Goal: Check status: Check status

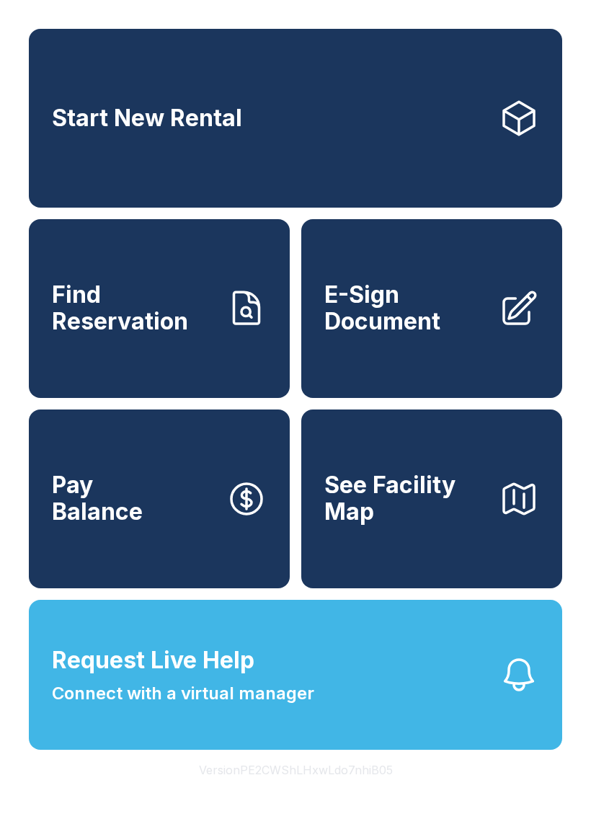
click at [430, 112] on link "Start New Rental" at bounding box center [295, 118] width 533 height 179
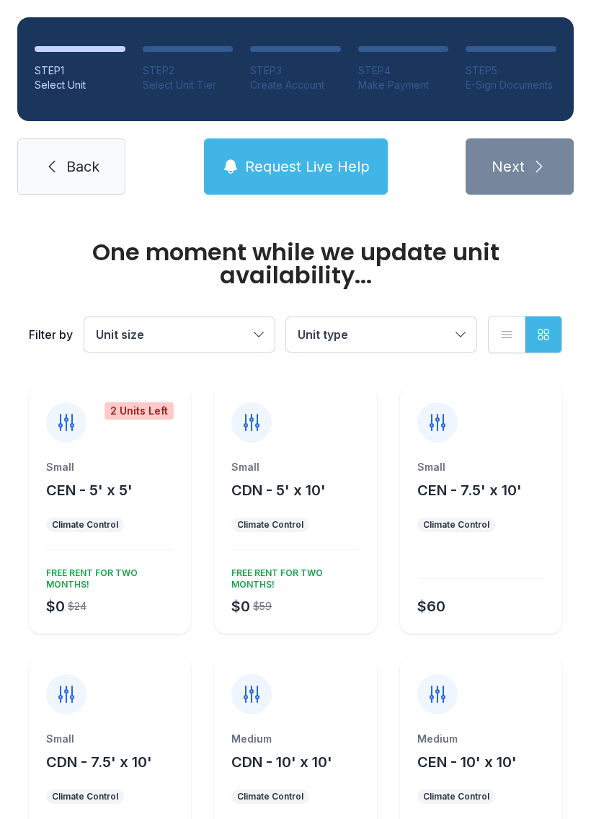
click at [64, 145] on link "Back" at bounding box center [71, 166] width 108 height 56
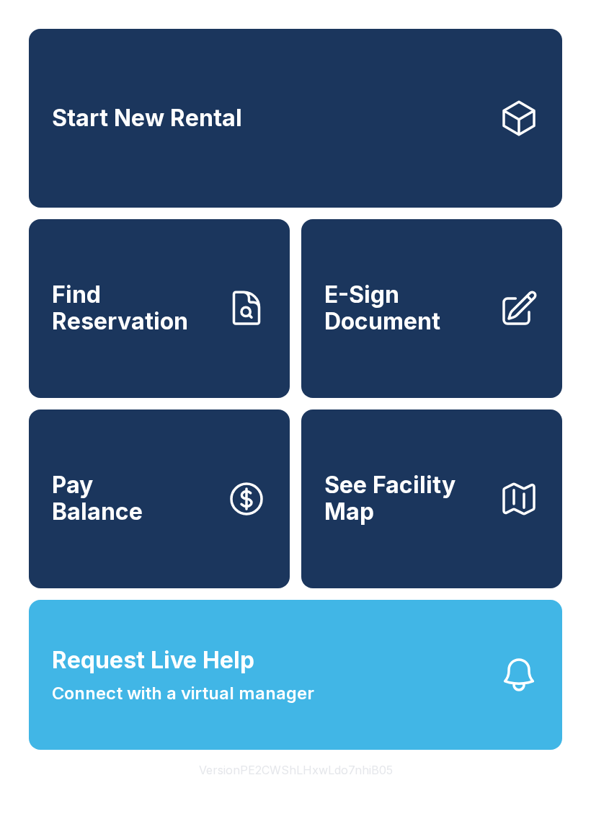
click at [172, 334] on span "Find Reservation" at bounding box center [133, 308] width 163 height 53
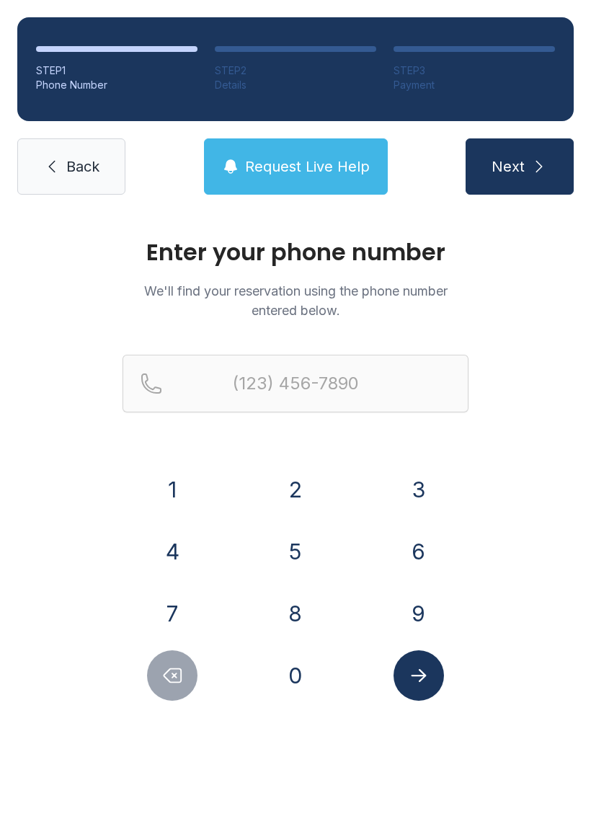
click at [306, 605] on button "8" at bounding box center [295, 613] width 50 height 50
click at [291, 672] on button "0" at bounding box center [295, 675] width 50 height 50
click at [187, 551] on button "4" at bounding box center [172, 551] width 50 height 50
click at [402, 613] on button "9" at bounding box center [418, 613] width 50 height 50
click at [286, 562] on button "5" at bounding box center [295, 551] width 50 height 50
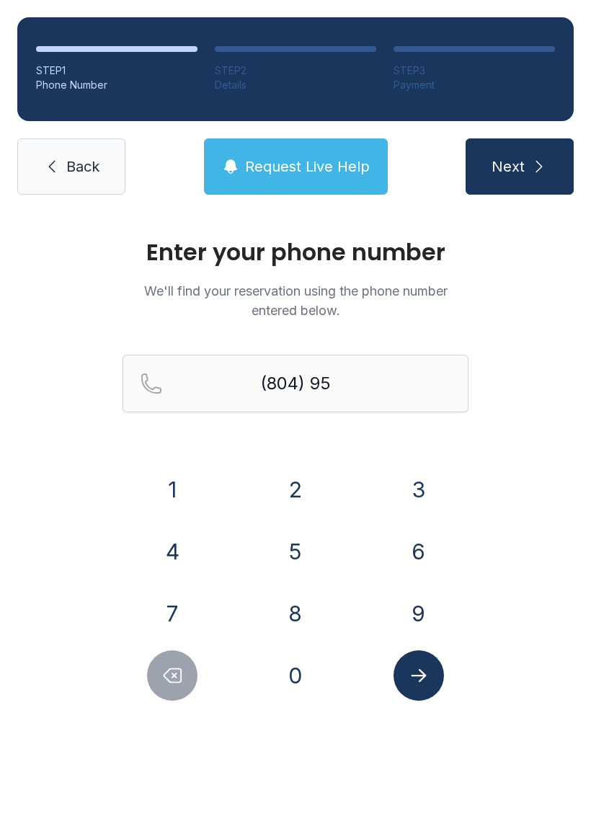
click at [285, 561] on button "5" at bounding box center [295, 551] width 50 height 50
click at [180, 599] on button "7" at bounding box center [172, 613] width 50 height 50
click at [305, 489] on button "2" at bounding box center [295, 489] width 50 height 50
click at [301, 618] on button "8" at bounding box center [295, 613] width 50 height 50
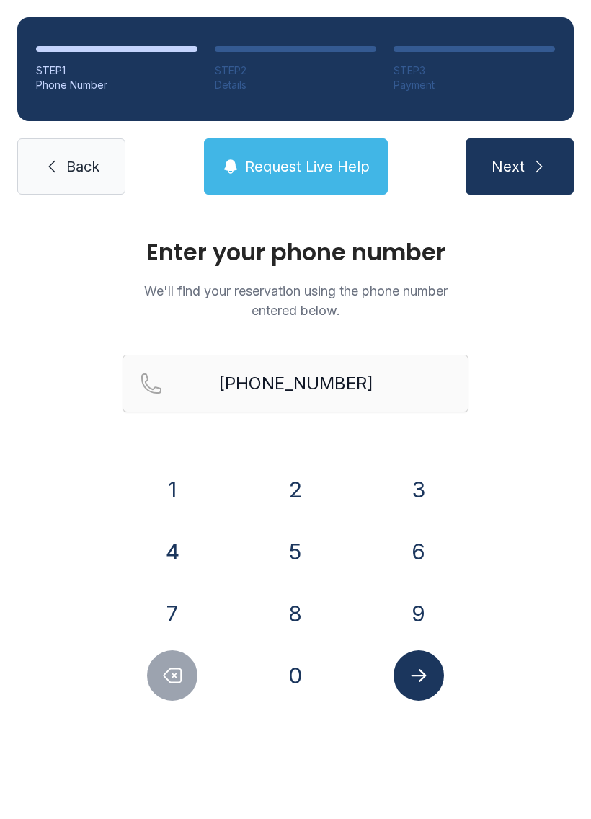
click at [430, 685] on button "Submit lookup form" at bounding box center [418, 675] width 50 height 50
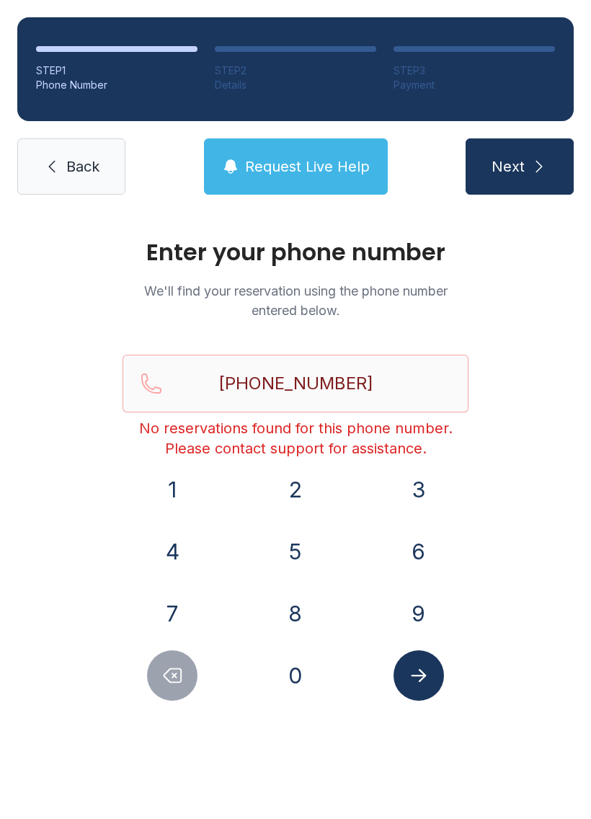
click at [154, 672] on button "Delete number" at bounding box center [172, 675] width 50 height 50
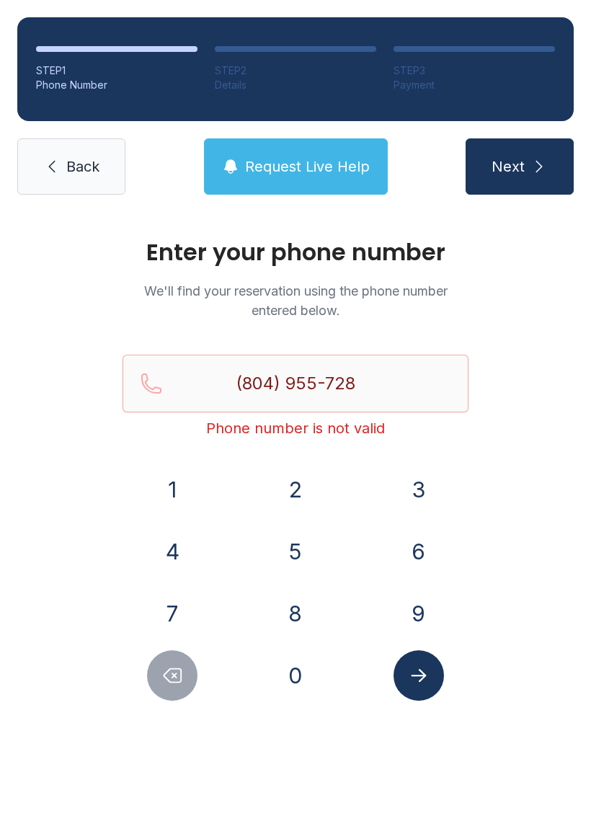
click at [153, 672] on button "Delete number" at bounding box center [172, 675] width 50 height 50
click at [140, 685] on div at bounding box center [173, 675] width 100 height 50
click at [163, 668] on icon "Delete number" at bounding box center [172, 675] width 22 height 22
type input "(804) 955-7"
click at [66, 151] on link "Back" at bounding box center [71, 166] width 108 height 56
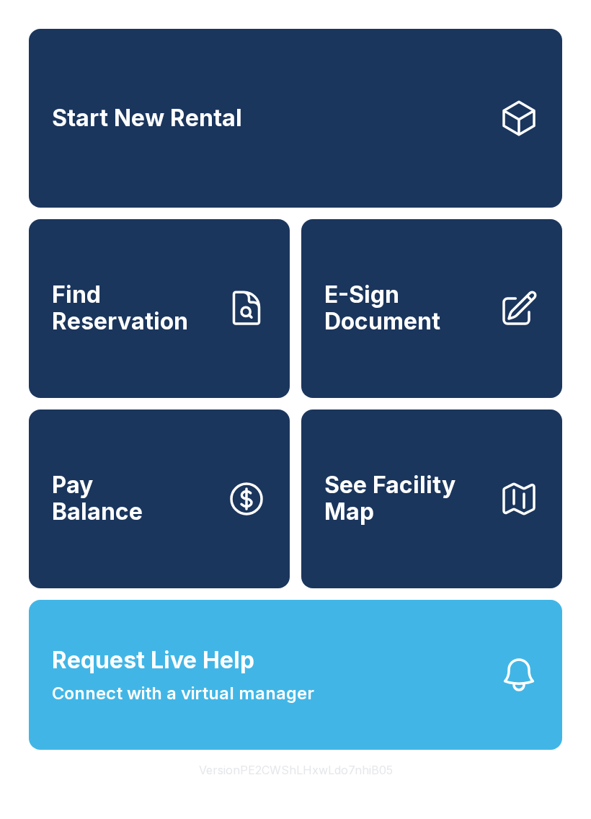
click at [357, 711] on button "Request Live Help Connect with a virtual manager" at bounding box center [295, 675] width 533 height 150
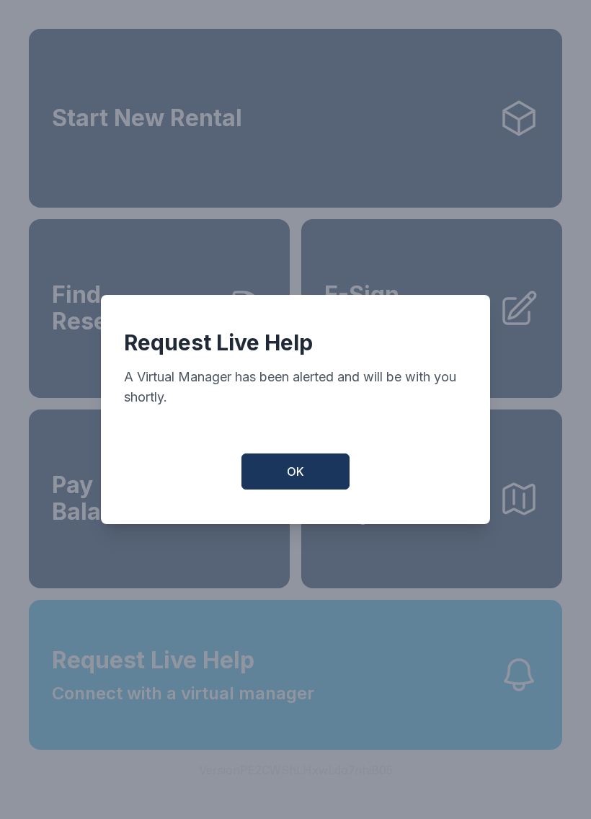
click at [312, 479] on button "OK" at bounding box center [295, 471] width 108 height 36
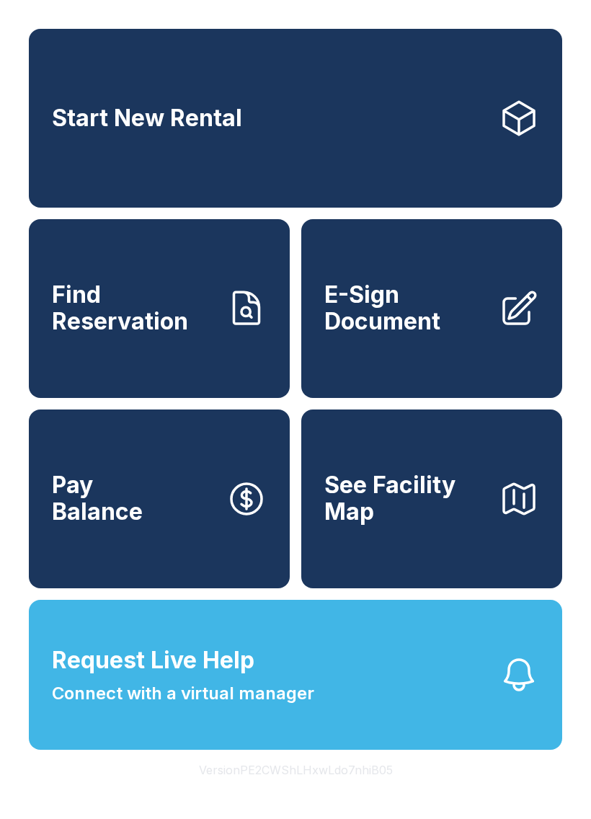
click at [173, 357] on link "Find Reservation" at bounding box center [159, 308] width 261 height 179
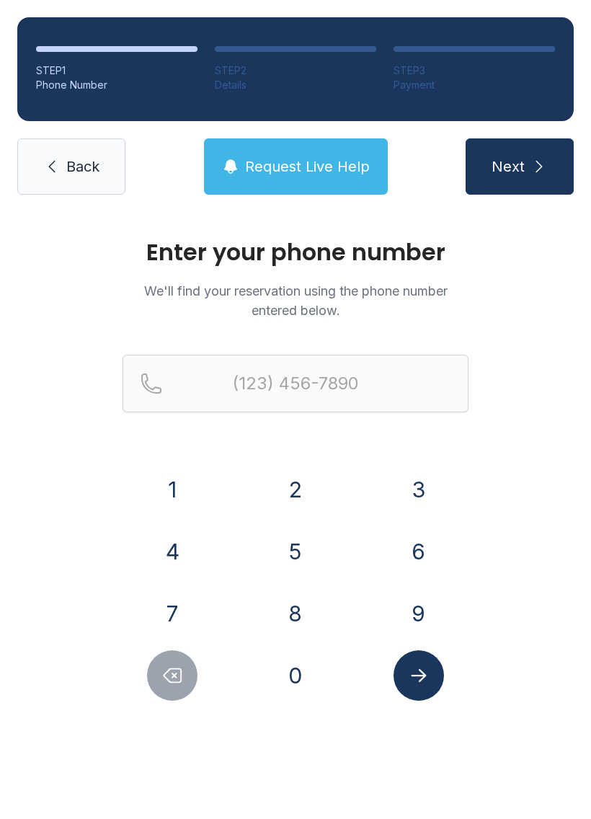
click at [54, 159] on icon at bounding box center [51, 166] width 17 height 17
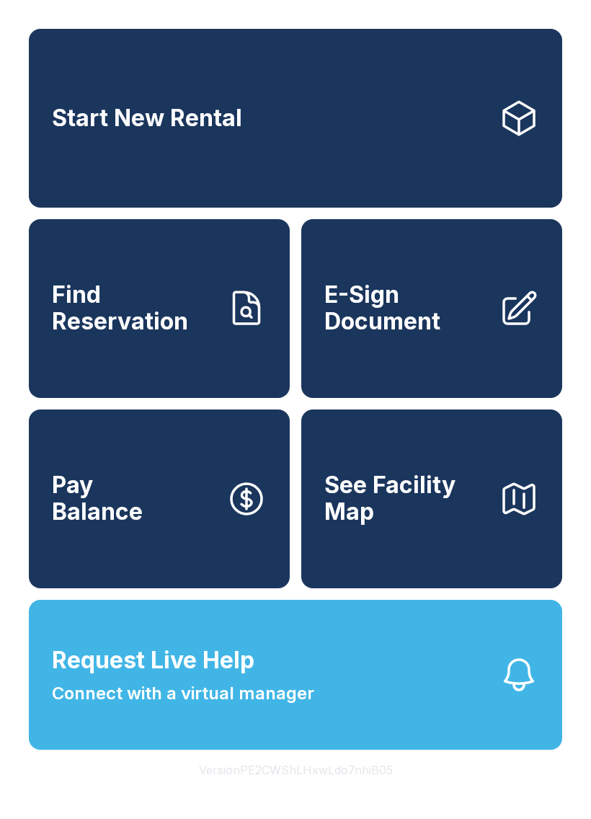
click at [473, 512] on span "See Facility Map" at bounding box center [405, 498] width 163 height 53
click at [201, 355] on link "Find Reservation" at bounding box center [159, 308] width 261 height 179
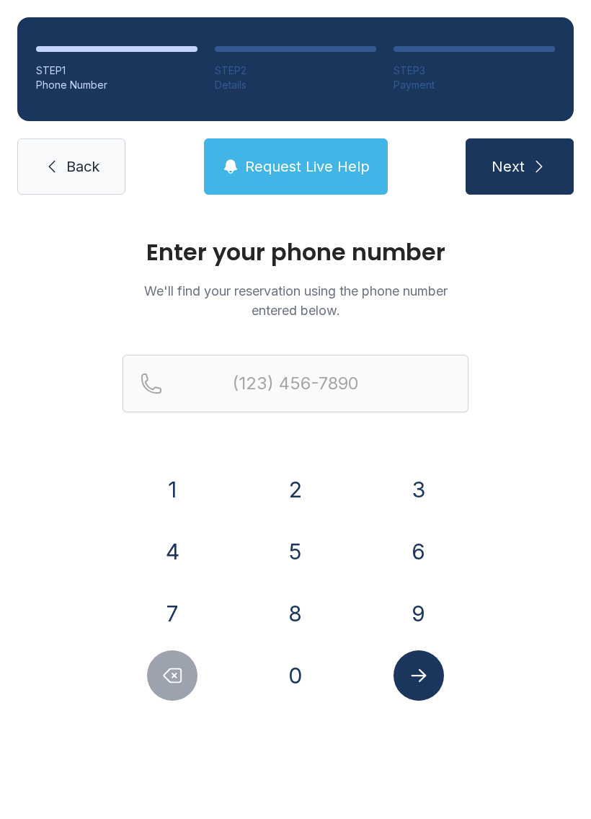
click at [300, 603] on button "8" at bounding box center [295, 613] width 50 height 50
click at [286, 654] on button "0" at bounding box center [295, 675] width 50 height 50
click at [180, 547] on button "4" at bounding box center [172, 551] width 50 height 50
click at [409, 609] on button "9" at bounding box center [418, 613] width 50 height 50
click at [293, 553] on button "5" at bounding box center [295, 551] width 50 height 50
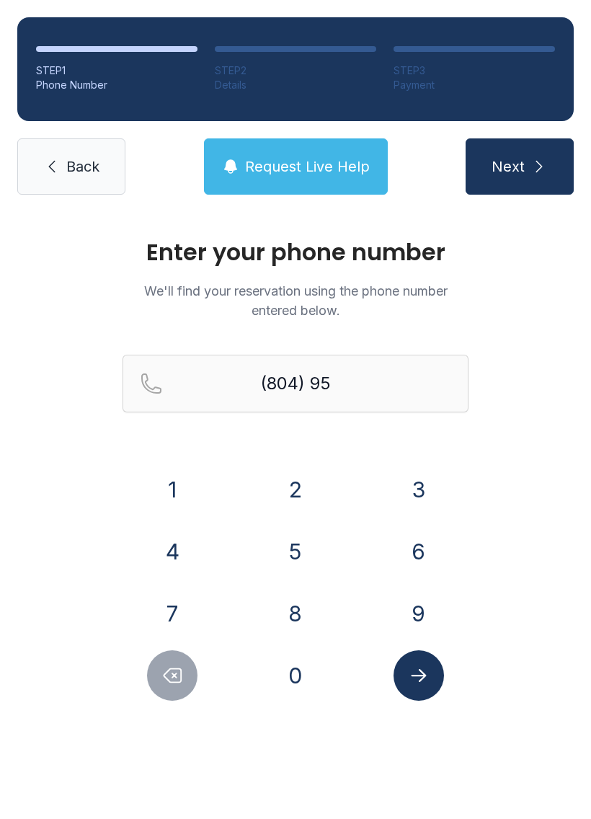
click at [285, 545] on button "5" at bounding box center [295, 551] width 50 height 50
click at [174, 608] on button "7" at bounding box center [172, 613] width 50 height 50
click at [311, 474] on button "2" at bounding box center [295, 489] width 50 height 50
click at [295, 618] on button "8" at bounding box center [295, 613] width 50 height 50
click at [297, 615] on button "8" at bounding box center [295, 613] width 50 height 50
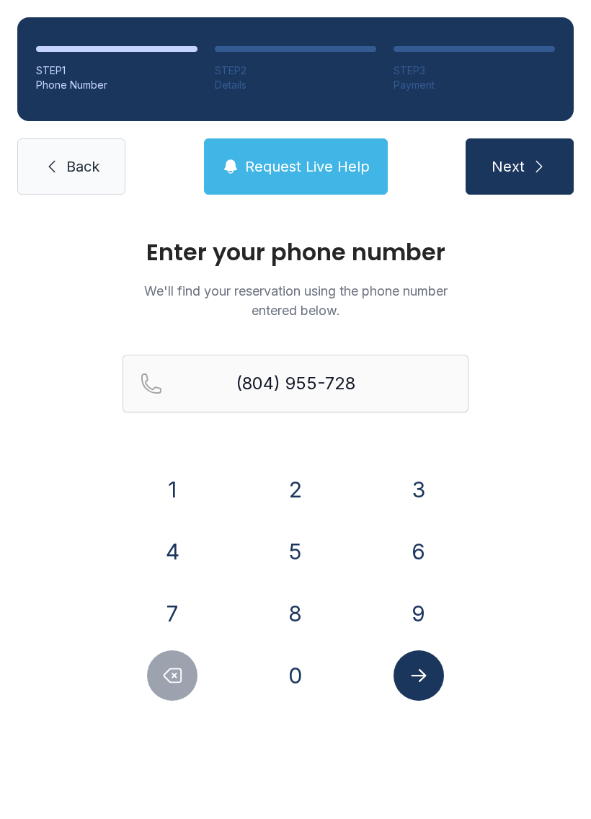
type input "[PHONE_NUMBER]"
click at [440, 688] on button "Submit lookup form" at bounding box center [418, 675] width 50 height 50
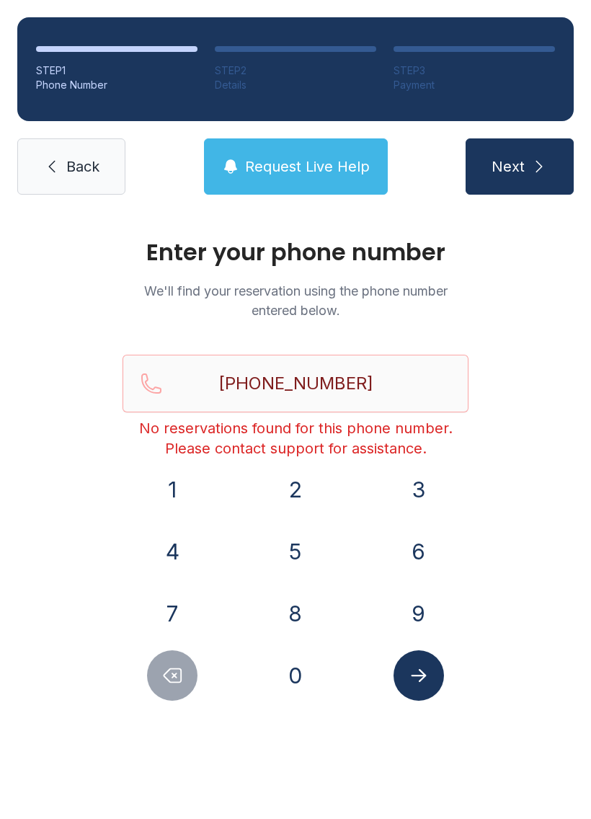
click at [334, 156] on button "Request Live Help" at bounding box center [296, 166] width 184 height 56
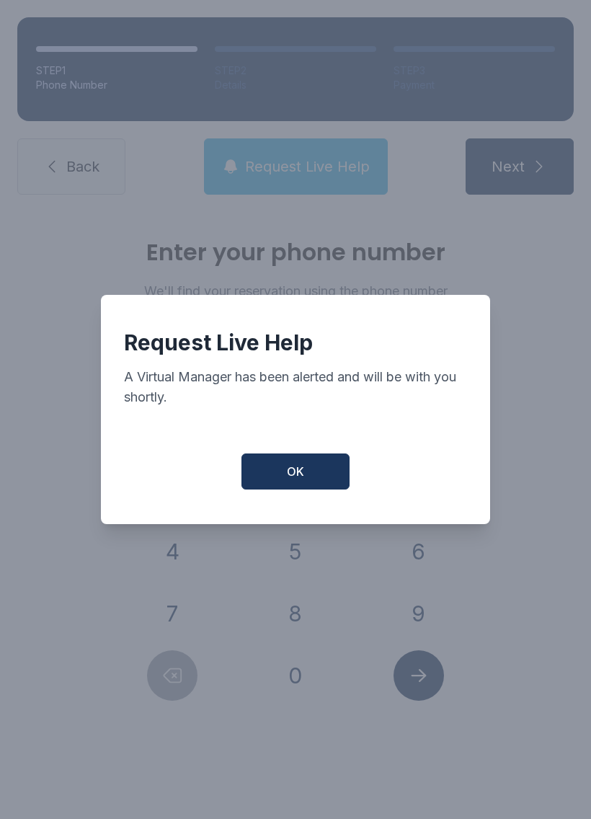
click at [329, 481] on button "OK" at bounding box center [295, 471] width 108 height 36
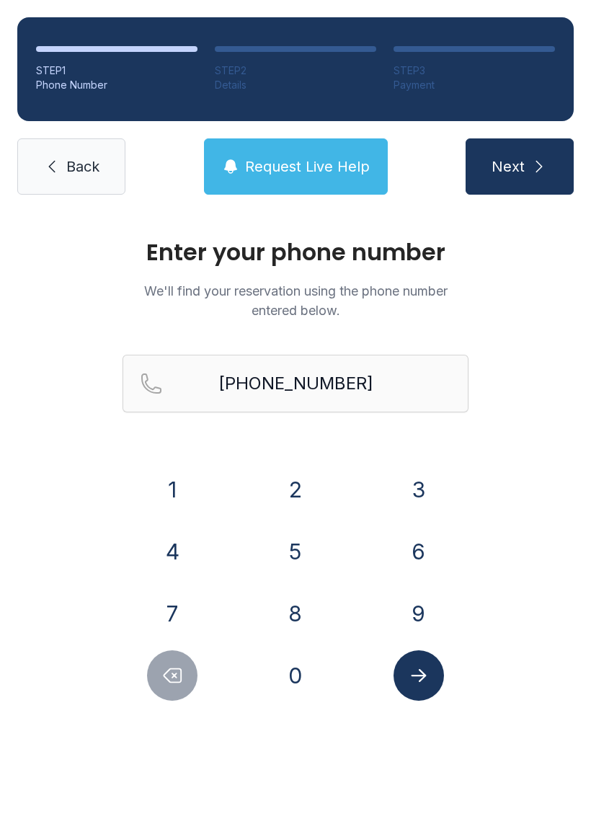
click at [78, 161] on span "Back" at bounding box center [82, 166] width 33 height 20
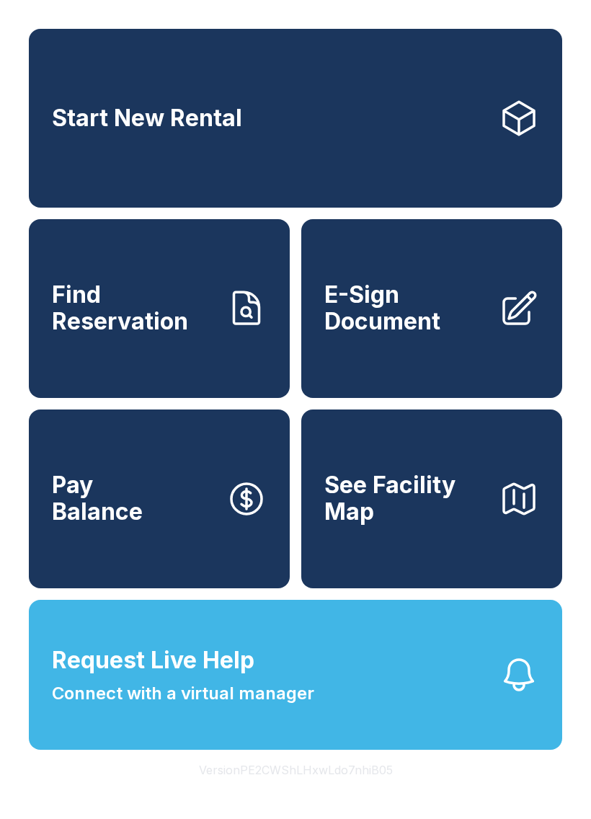
click at [200, 574] on link "Pay Balance" at bounding box center [159, 498] width 261 height 179
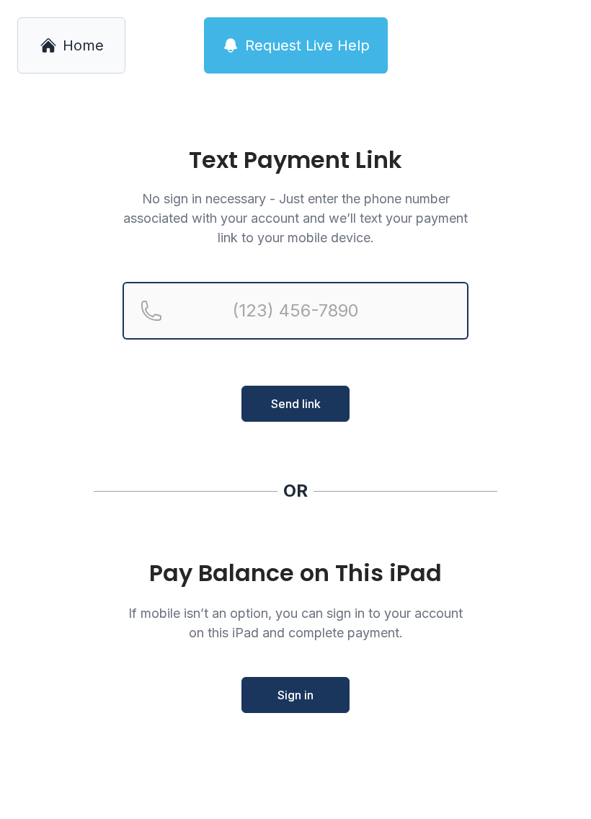
click at [349, 312] on input "Reservation phone number" at bounding box center [296, 311] width 346 height 58
type input "("
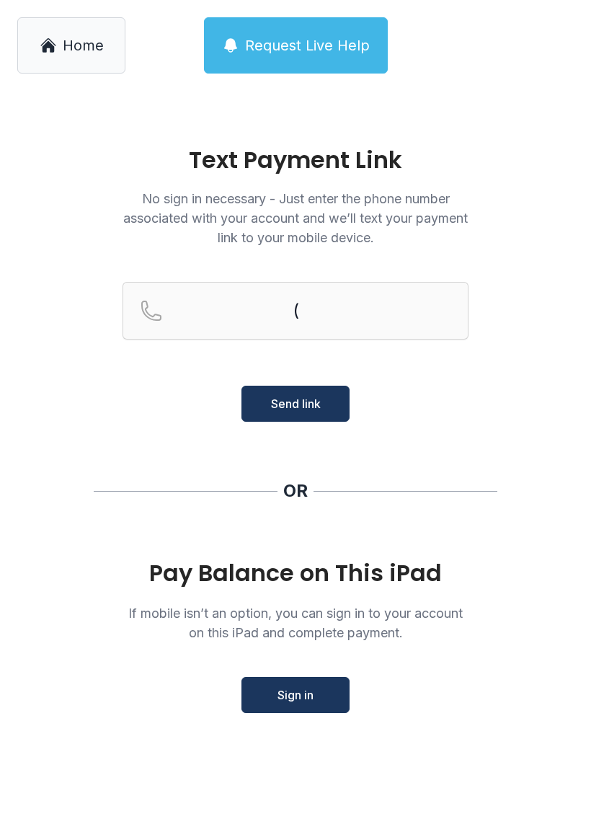
click at [55, 38] on icon at bounding box center [48, 45] width 17 height 17
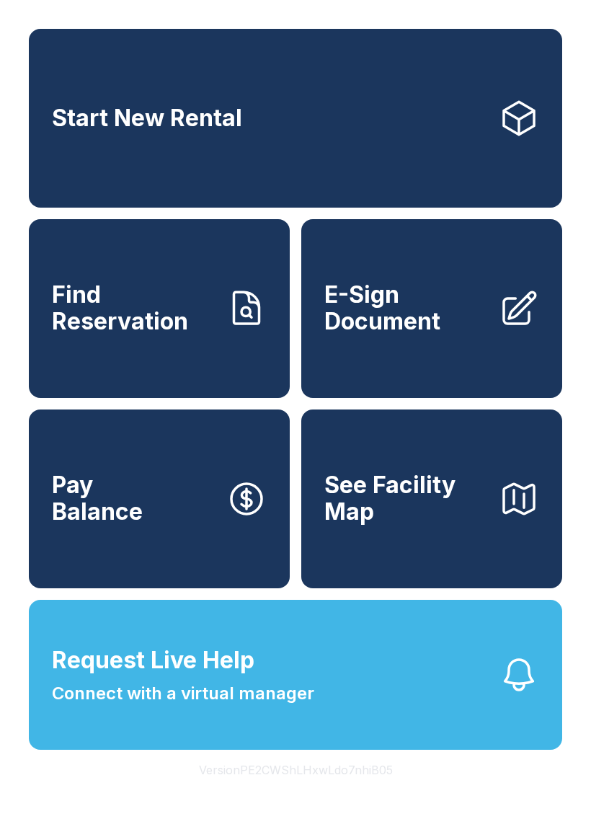
click at [203, 373] on link "Find Reservation" at bounding box center [159, 308] width 261 height 179
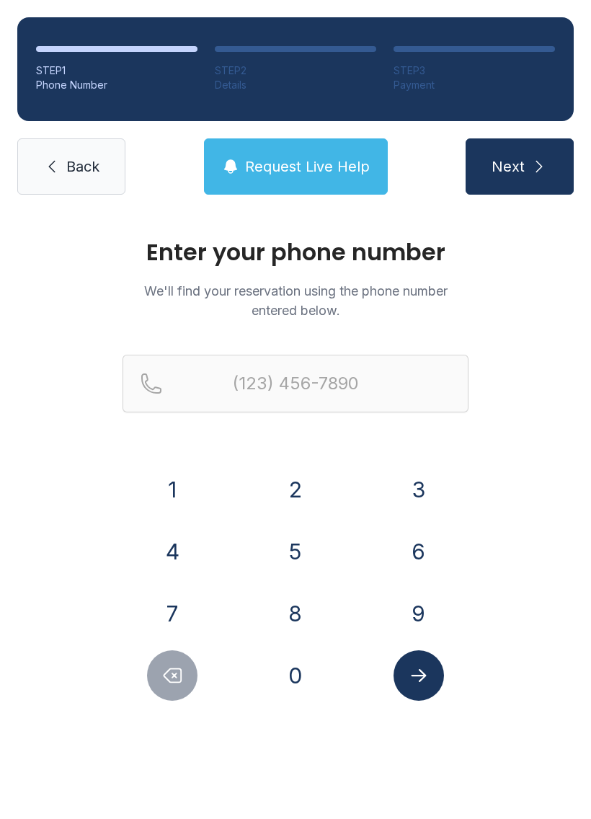
click at [89, 166] on span "Back" at bounding box center [82, 166] width 33 height 20
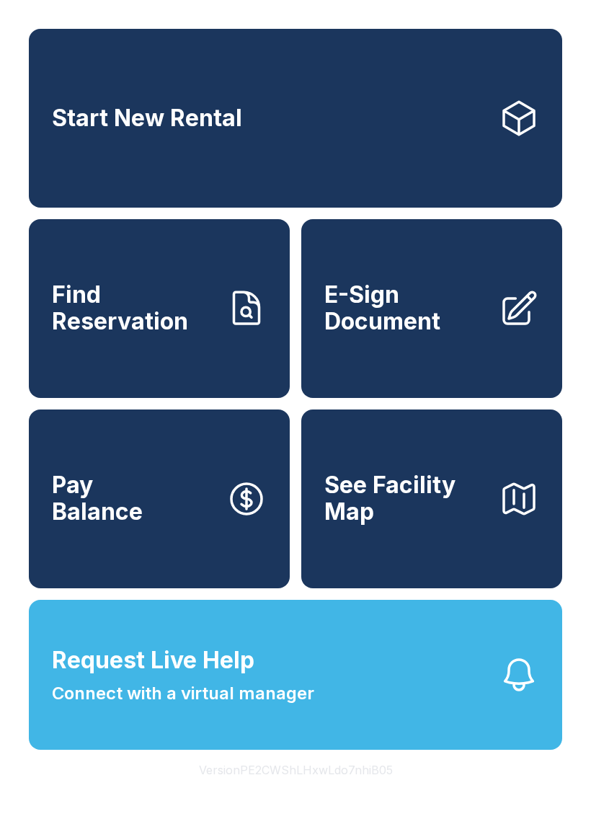
click at [473, 525] on span "See Facility Map" at bounding box center [405, 498] width 163 height 53
